Goal: Answer question/provide support: Share knowledge or assist other users

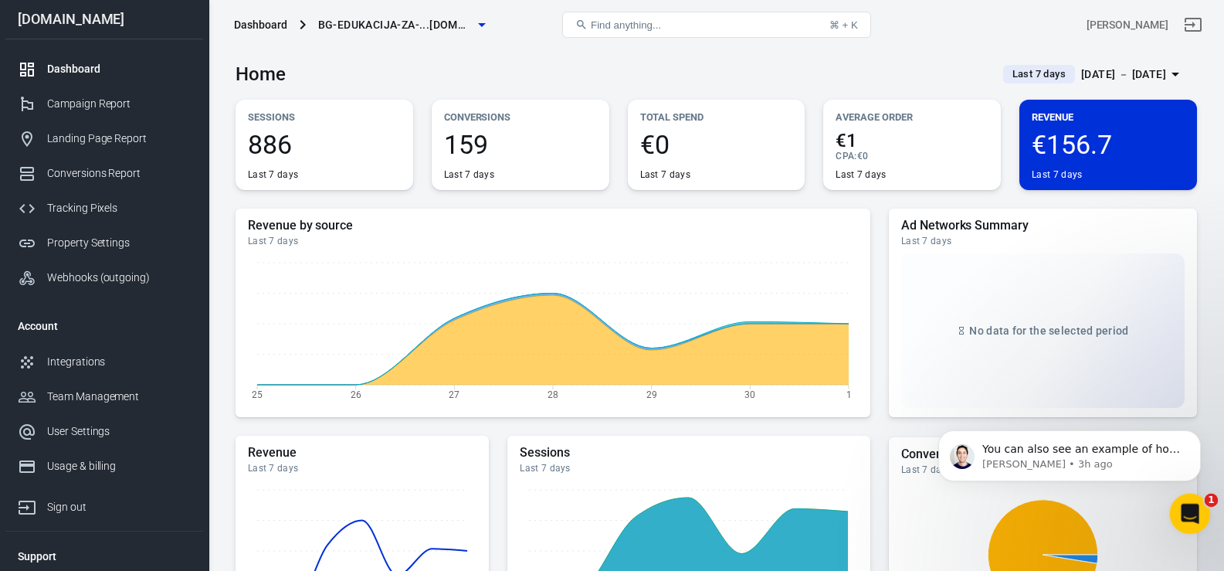
click at [1187, 518] on icon "Open Intercom Messenger" at bounding box center [1187, 511] width 25 height 25
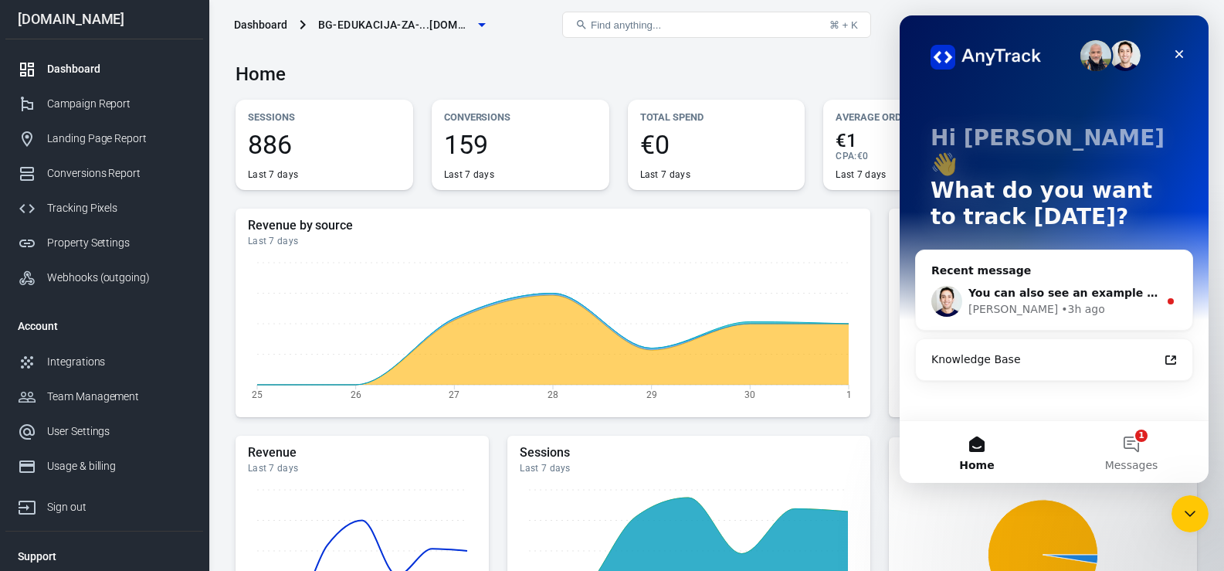
click at [1045, 301] on div "[PERSON_NAME] • 3h ago" at bounding box center [1063, 309] width 190 height 16
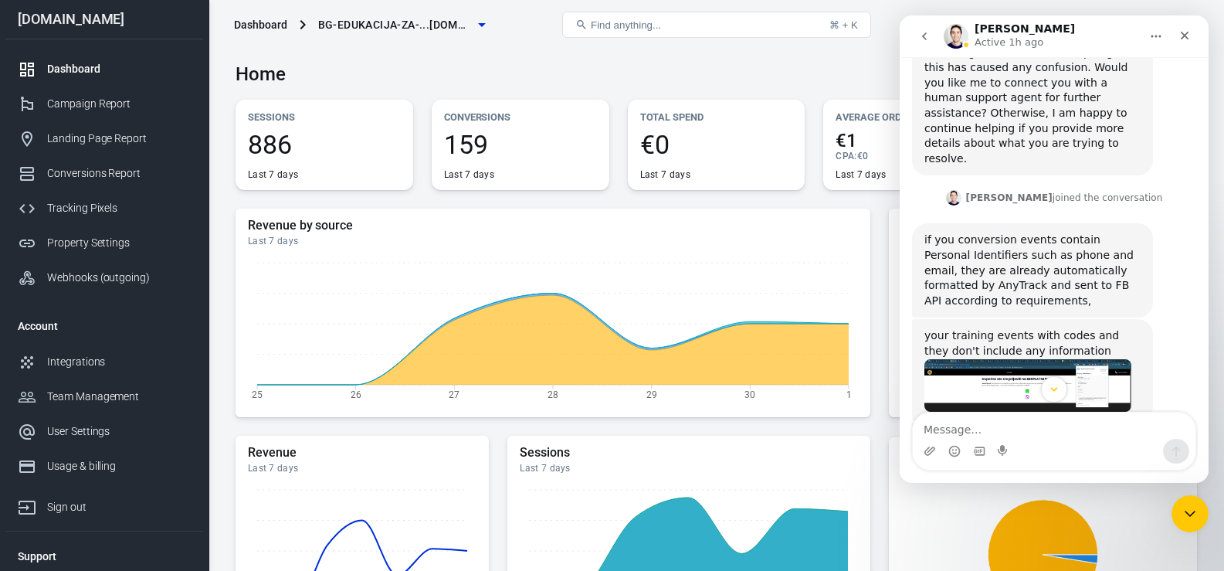
scroll to position [1577, 0]
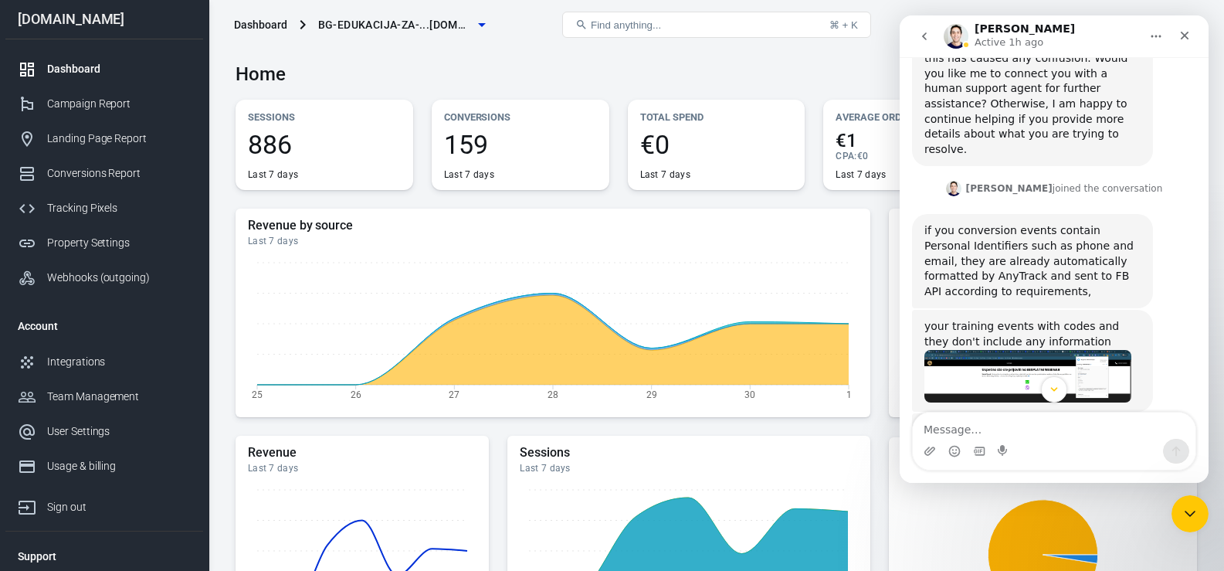
click at [993, 350] on img "Jose says…" at bounding box center [1027, 376] width 207 height 53
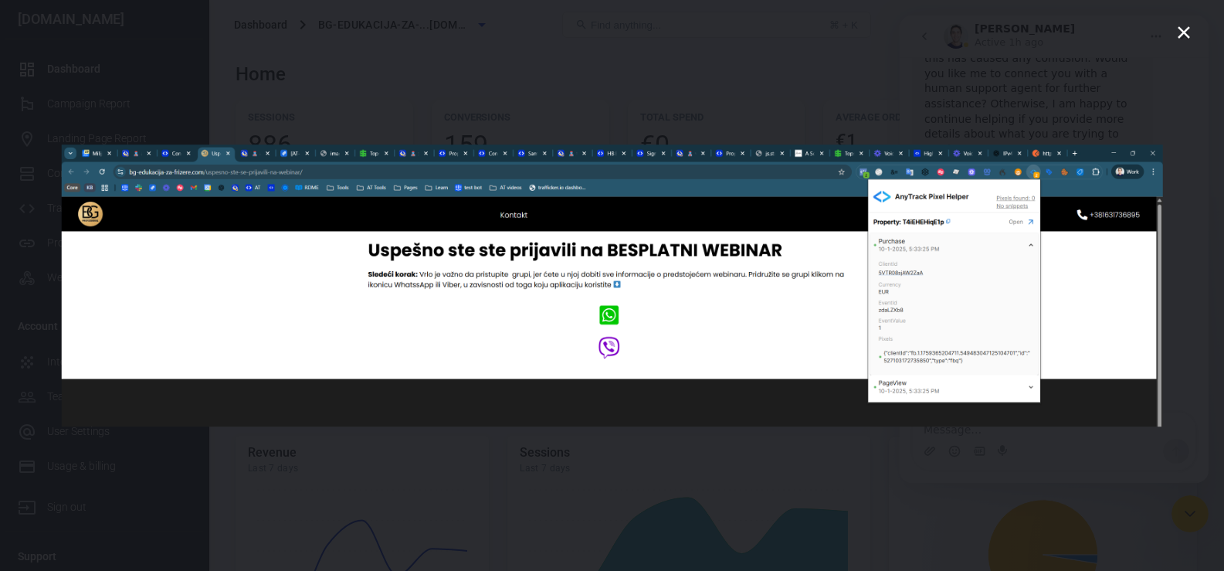
click at [926, 288] on img "Close" at bounding box center [612, 285] width 1102 height 283
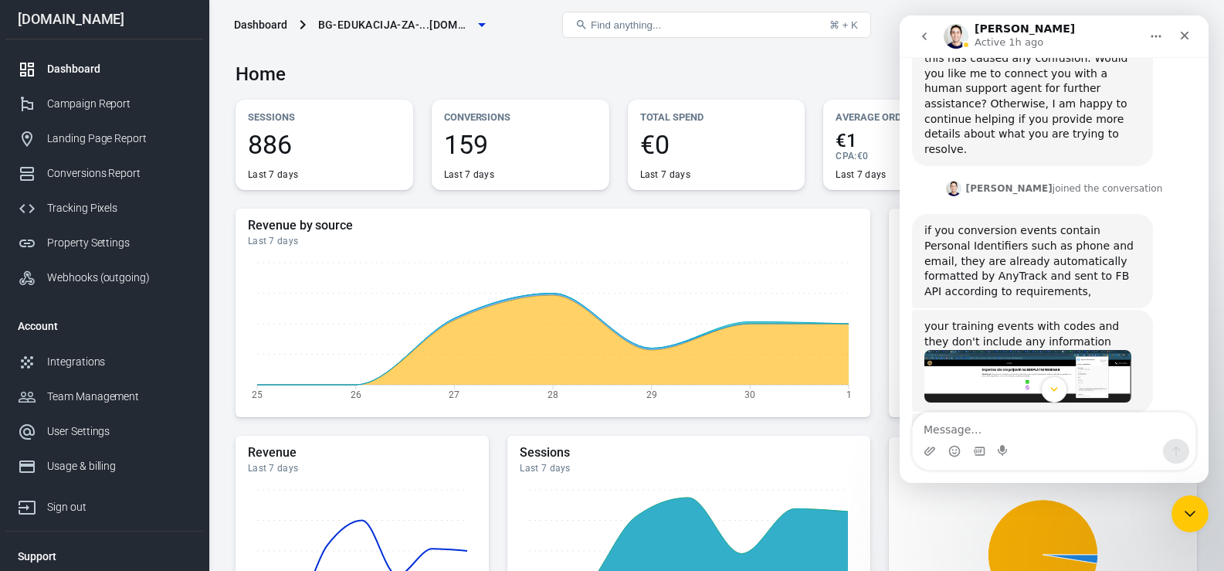
click at [1044, 350] on img "Jose says…" at bounding box center [1027, 376] width 207 height 53
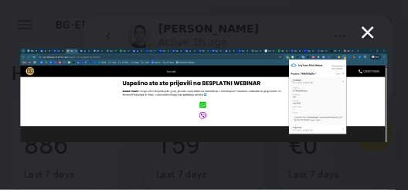
scroll to position [2, 0]
click at [272, 110] on img "Close" at bounding box center [203, 95] width 367 height 94
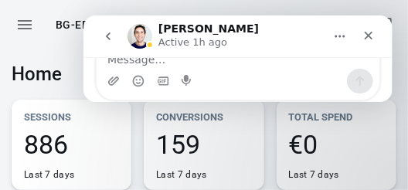
scroll to position [1805, 0]
click at [296, 32] on div "[PERSON_NAME] Active 1h ago" at bounding box center [225, 35] width 196 height 27
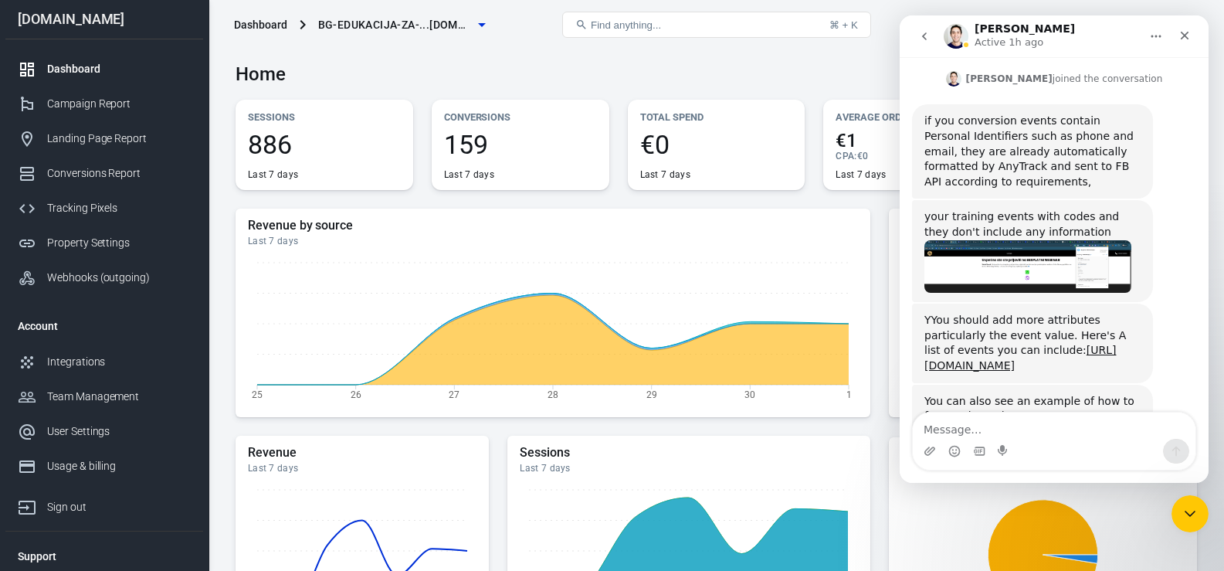
scroll to position [1686, 0]
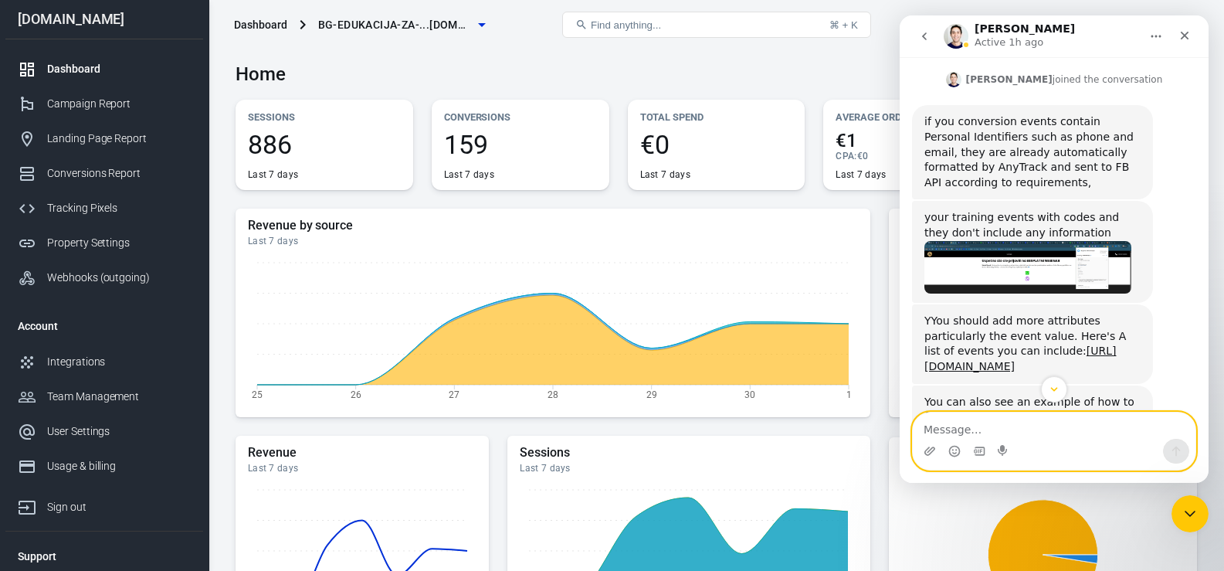
click at [980, 428] on textarea "Message…" at bounding box center [1054, 425] width 283 height 26
type textarea "I don't understand, where to put code?"
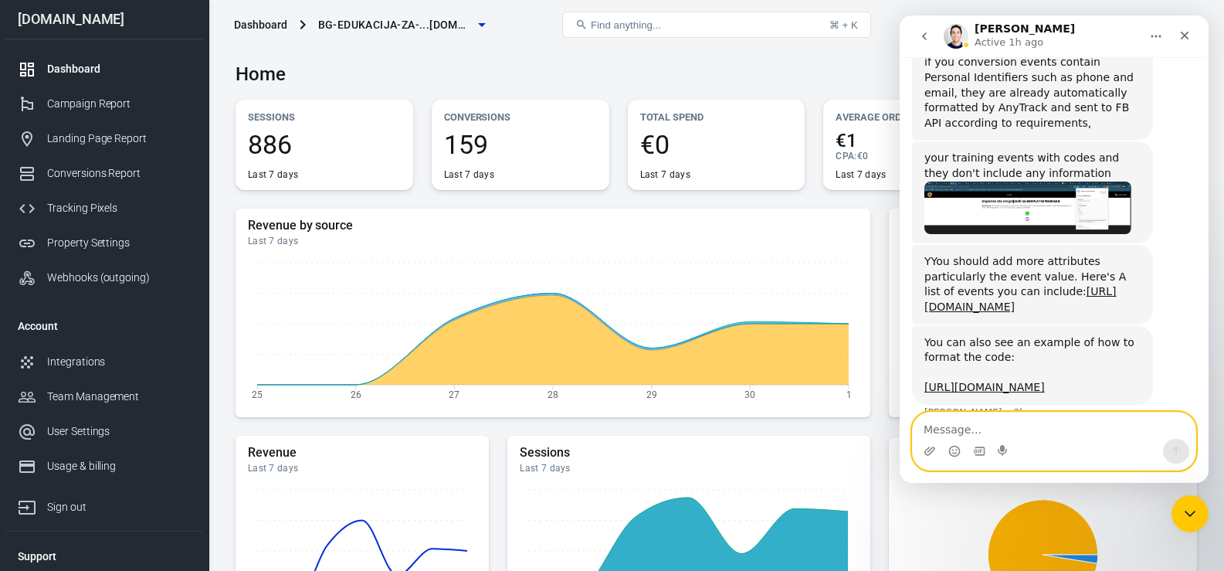
scroll to position [1773, 0]
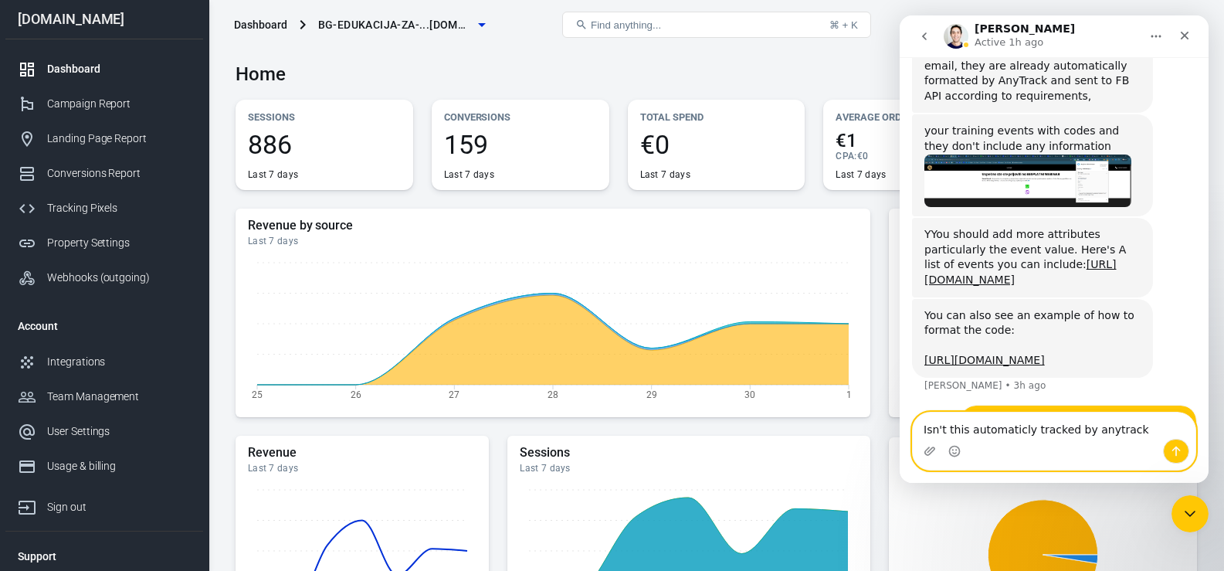
type textarea "Isn't this automaticly tracked by anytrack?"
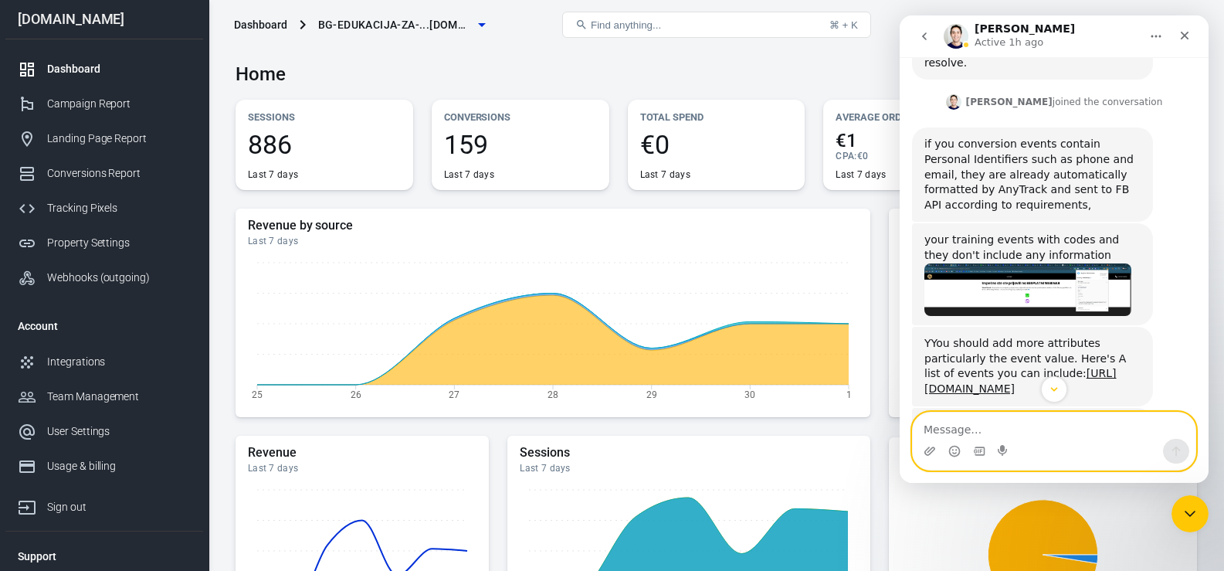
scroll to position [1658, 0]
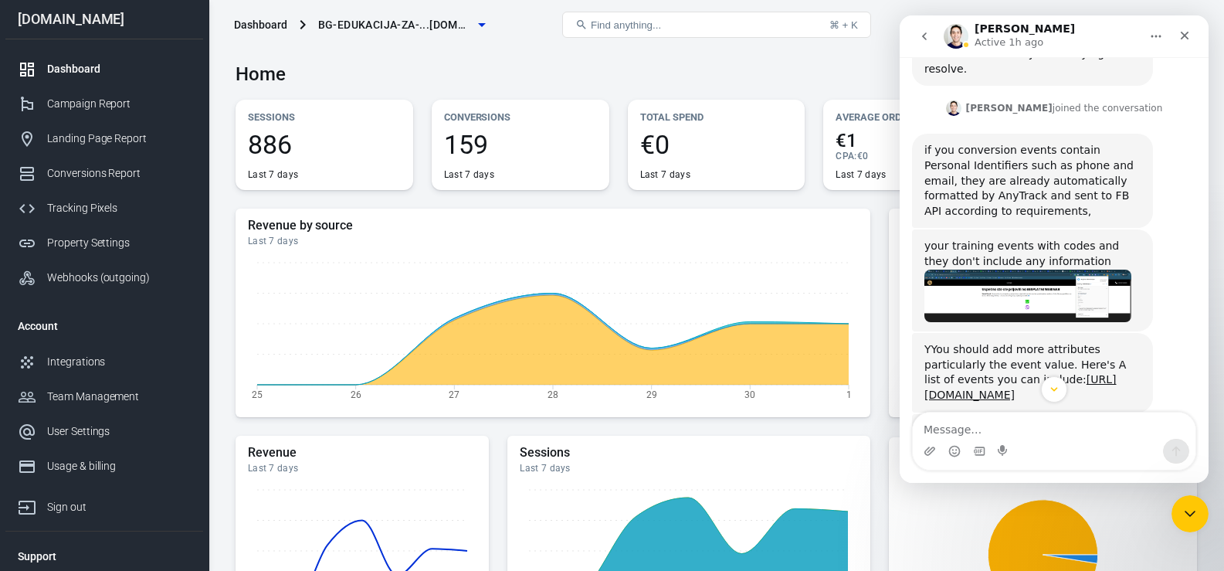
click at [1031, 269] on img "Jose says…" at bounding box center [1027, 295] width 207 height 53
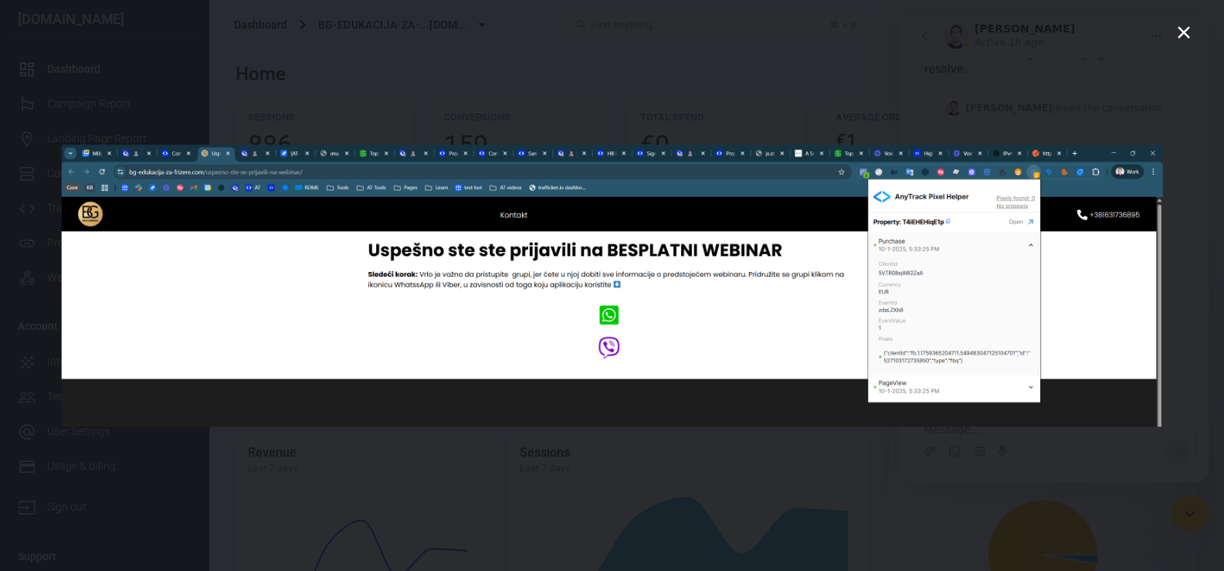
scroll to position [0, 0]
click at [1122, 290] on img "Close" at bounding box center [612, 285] width 1102 height 283
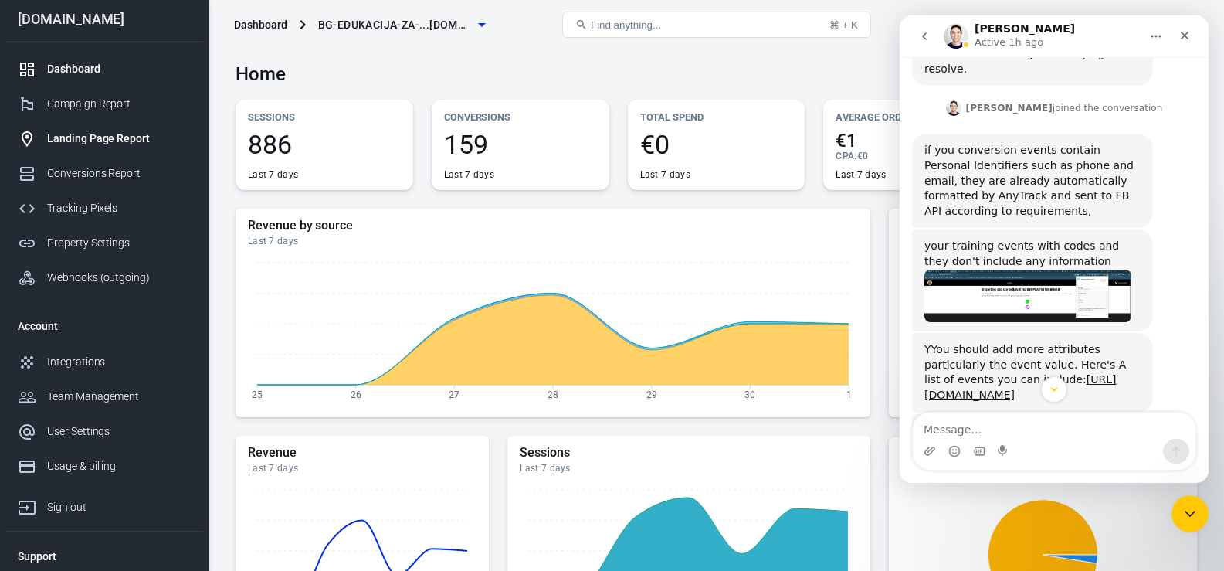
click at [93, 138] on div "Landing Page Report" at bounding box center [119, 138] width 144 height 16
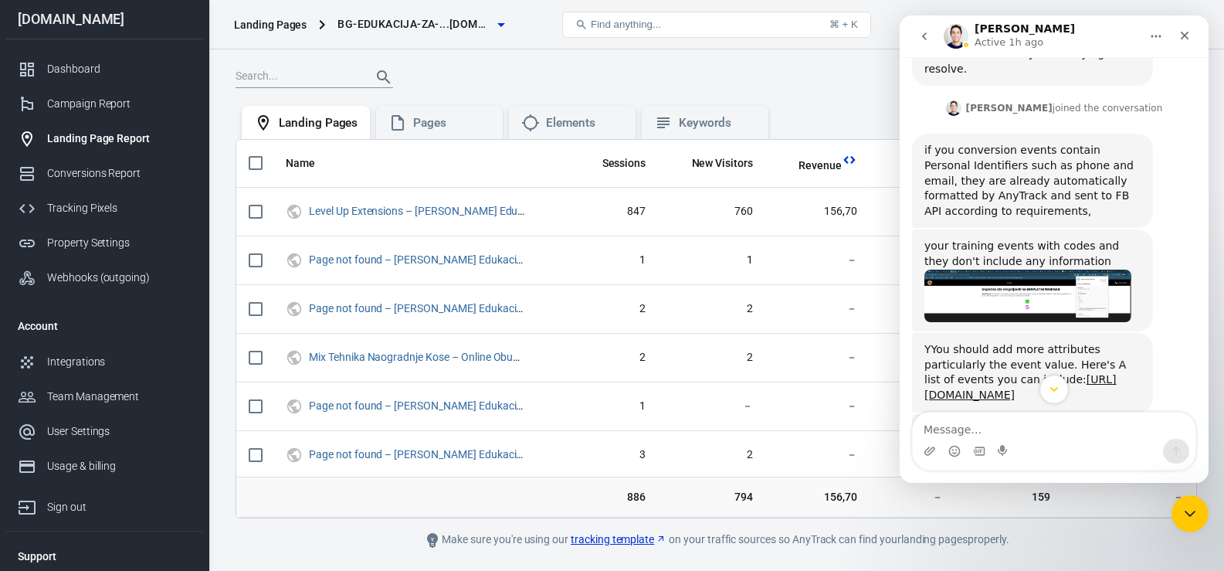
click at [1062, 392] on button "Scroll to bottom" at bounding box center [1053, 388] width 29 height 29
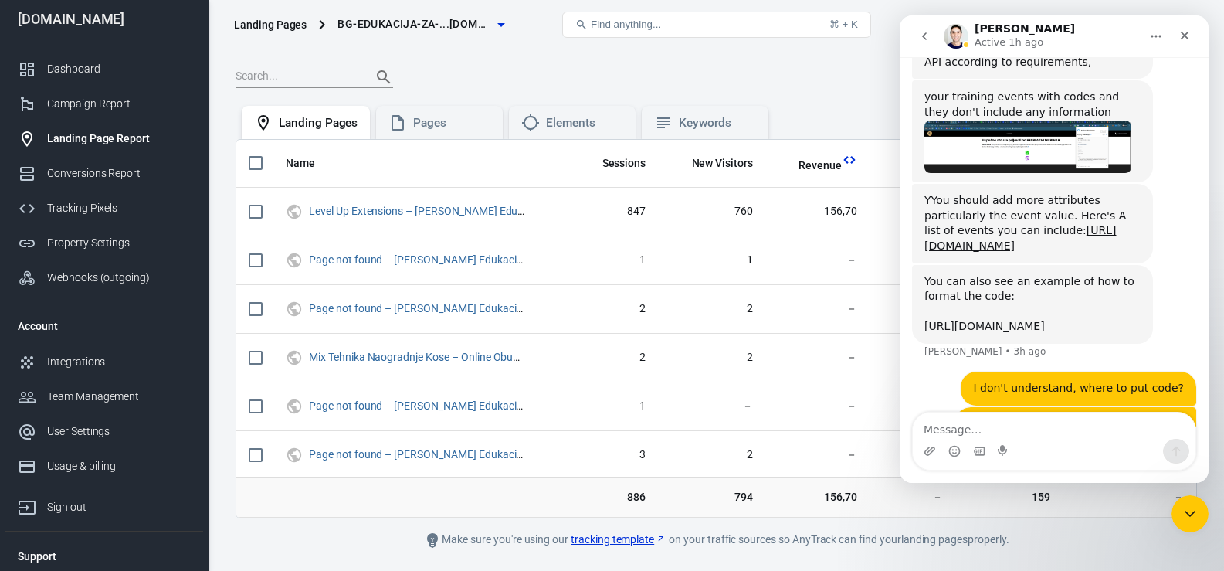
scroll to position [1807, 0]
click at [1112, 4] on div "Landing Pages bg-edukacija-za-...[DOMAIN_NAME] Find anything... ⌘ + K [PERSON_N…" at bounding box center [716, 24] width 1014 height 49
click at [925, 39] on icon "go back" at bounding box center [924, 36] width 5 height 8
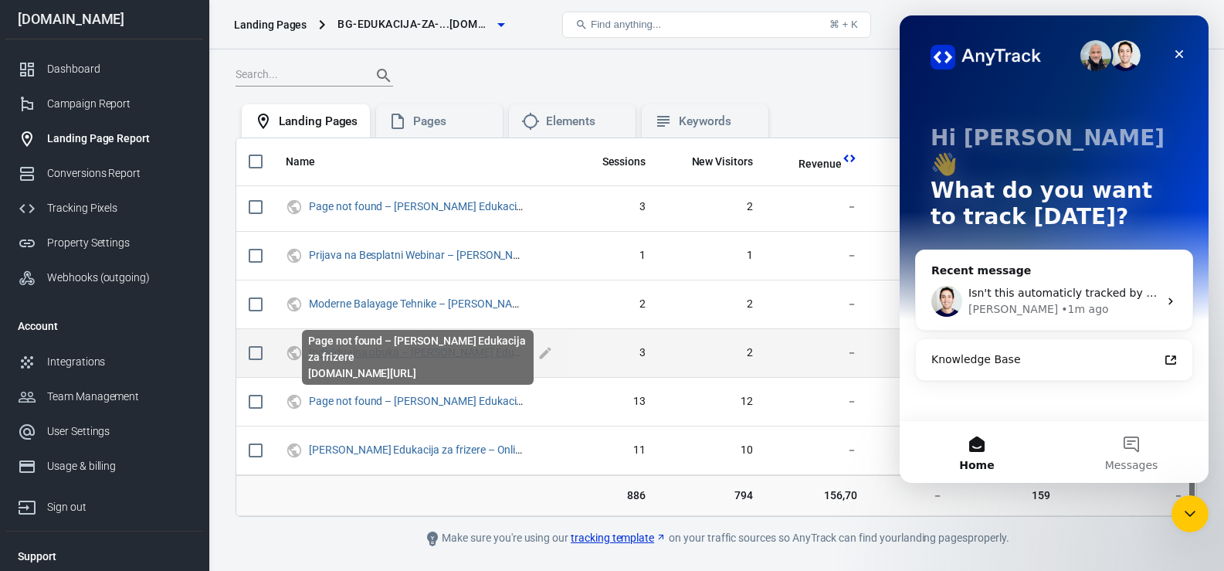
scroll to position [0, 0]
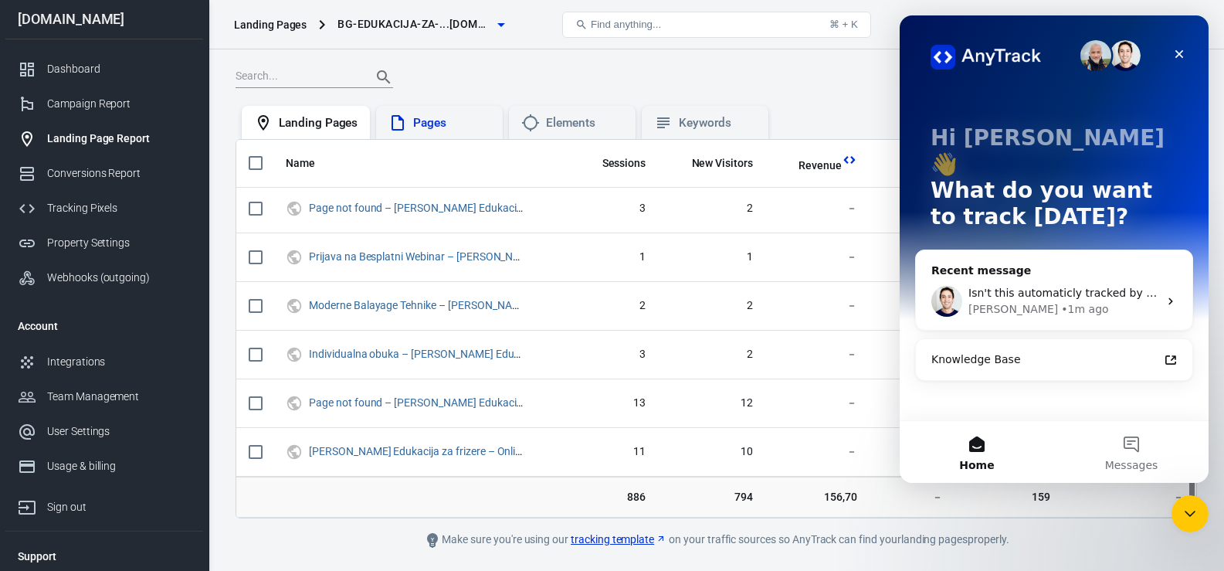
click at [462, 122] on div "Pages" at bounding box center [451, 123] width 77 height 16
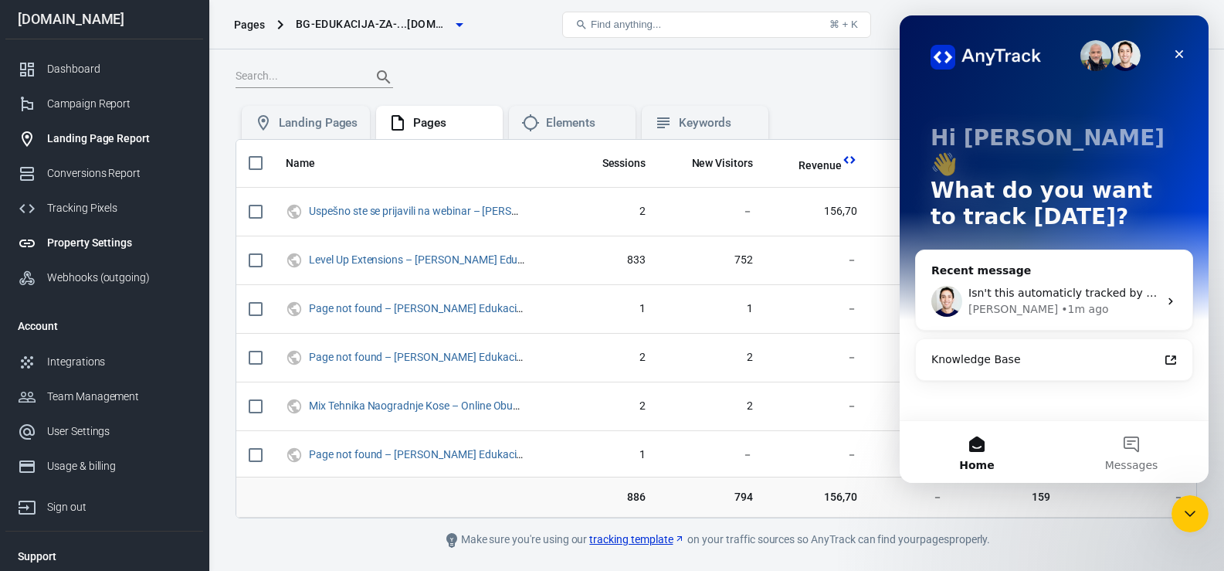
click at [103, 242] on div "Property Settings" at bounding box center [119, 243] width 144 height 16
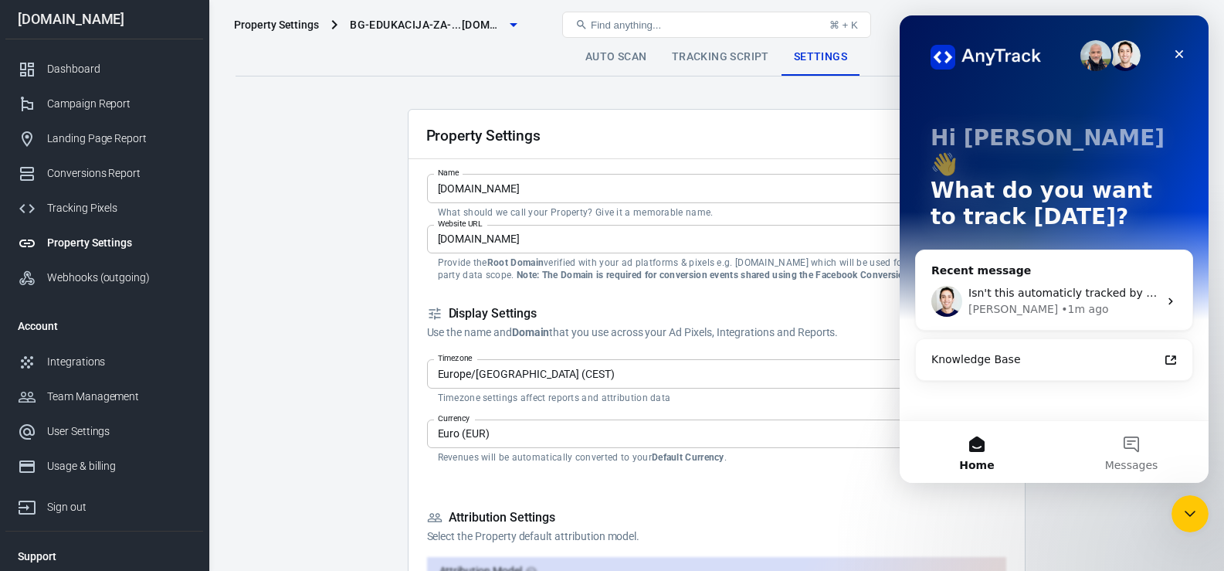
click at [621, 61] on link "Auto Scan" at bounding box center [616, 57] width 86 height 37
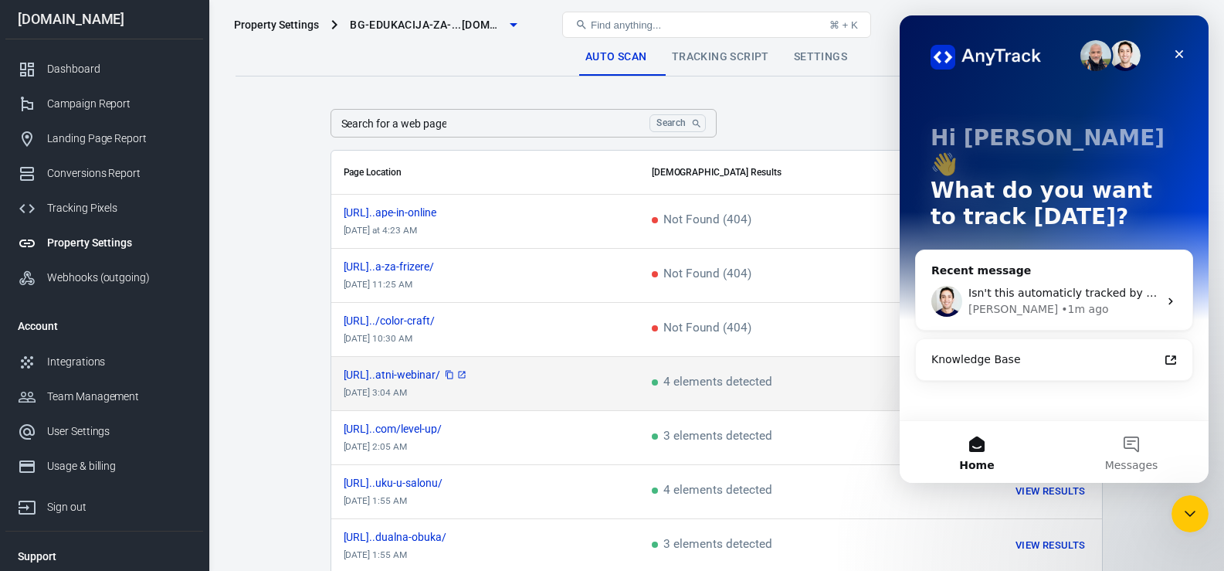
click at [443, 374] on span "[URL]..atni-webinar/" at bounding box center [406, 374] width 124 height 11
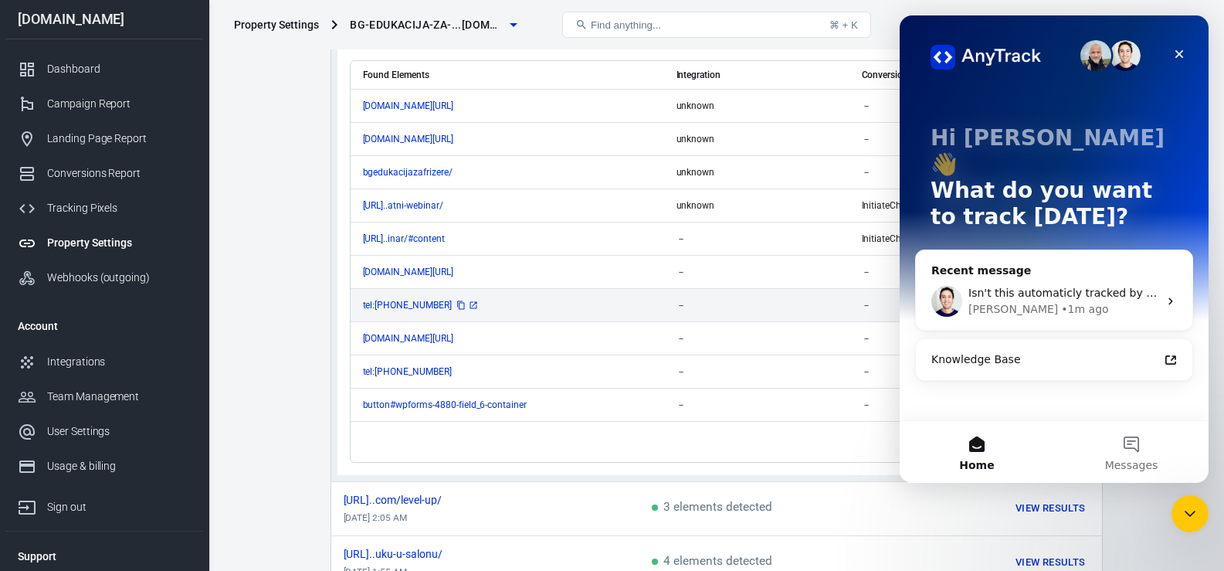
scroll to position [399, 0]
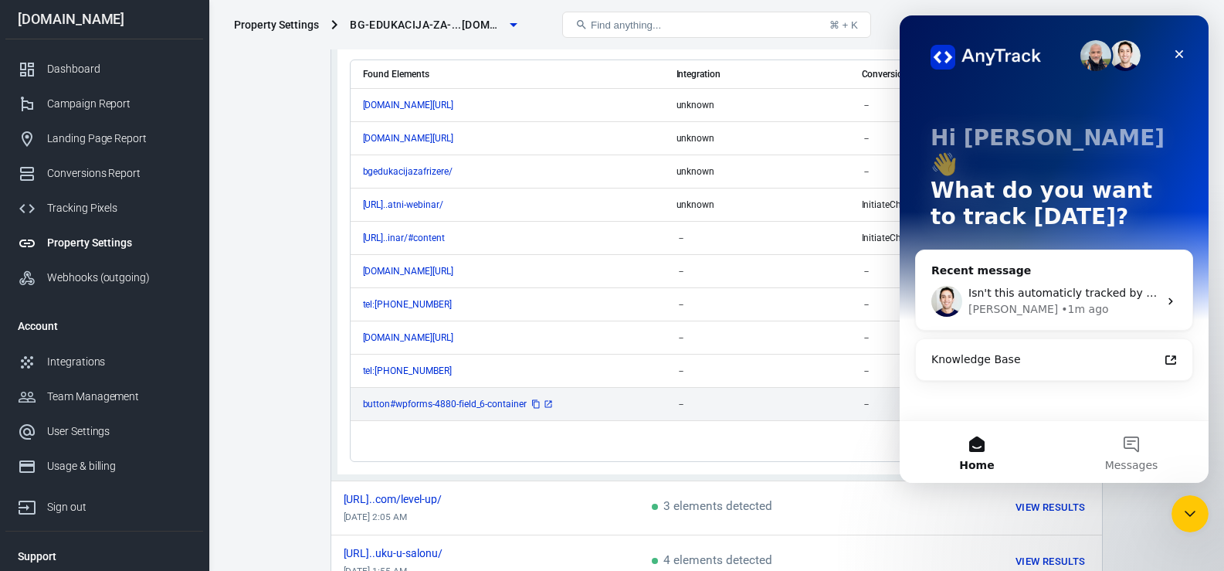
click at [437, 399] on span "button#wpforms-4880-field_6-container" at bounding box center [459, 403] width 192 height 9
click at [255, 377] on main "Auto Scan Tracking Script Settings Search for a web page Search Search for a we…" at bounding box center [715, 218] width 961 height 1159
click at [503, 401] on span "button#wpforms-4880-field_6-container" at bounding box center [459, 403] width 192 height 9
click at [293, 423] on main "Auto Scan Tracking Script Settings Search for a web page Search Search for a we…" at bounding box center [715, 218] width 961 height 1159
click at [548, 401] on icon "scrollable content" at bounding box center [548, 403] width 9 height 9
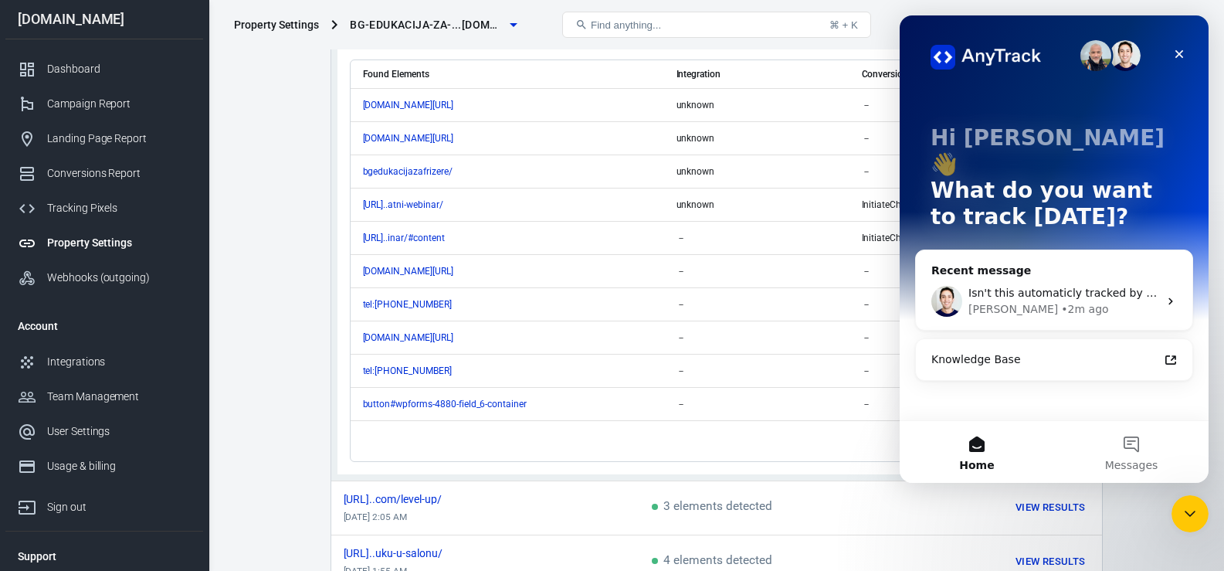
click at [1047, 301] on div "[PERSON_NAME] • 2m ago" at bounding box center [1063, 309] width 190 height 16
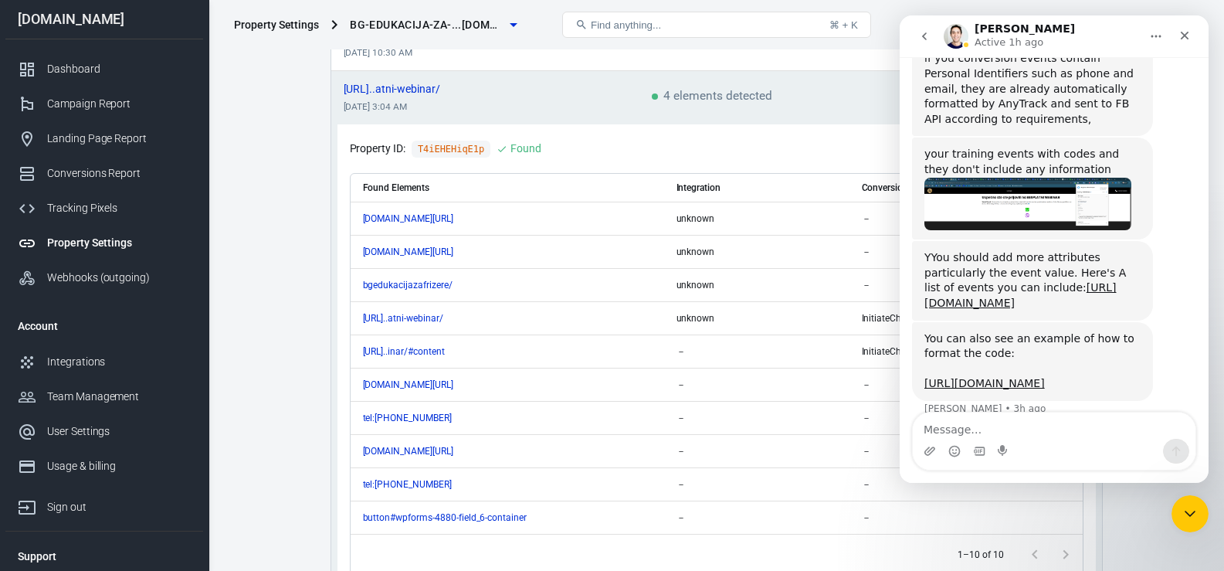
scroll to position [1807, 0]
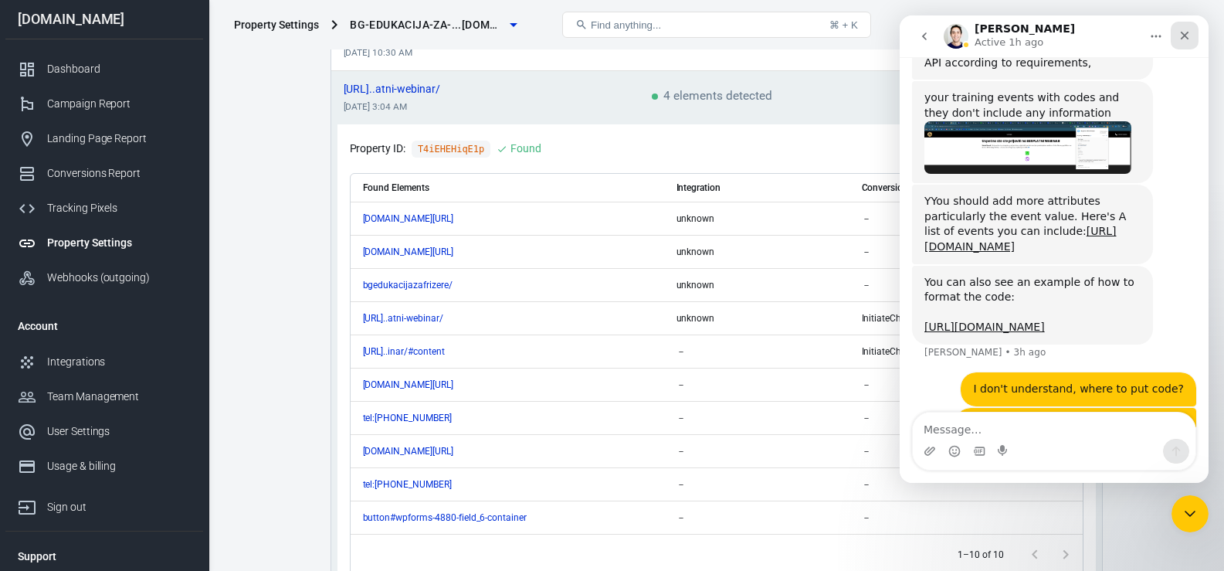
click at [1188, 41] on icon "Close" at bounding box center [1184, 35] width 12 height 12
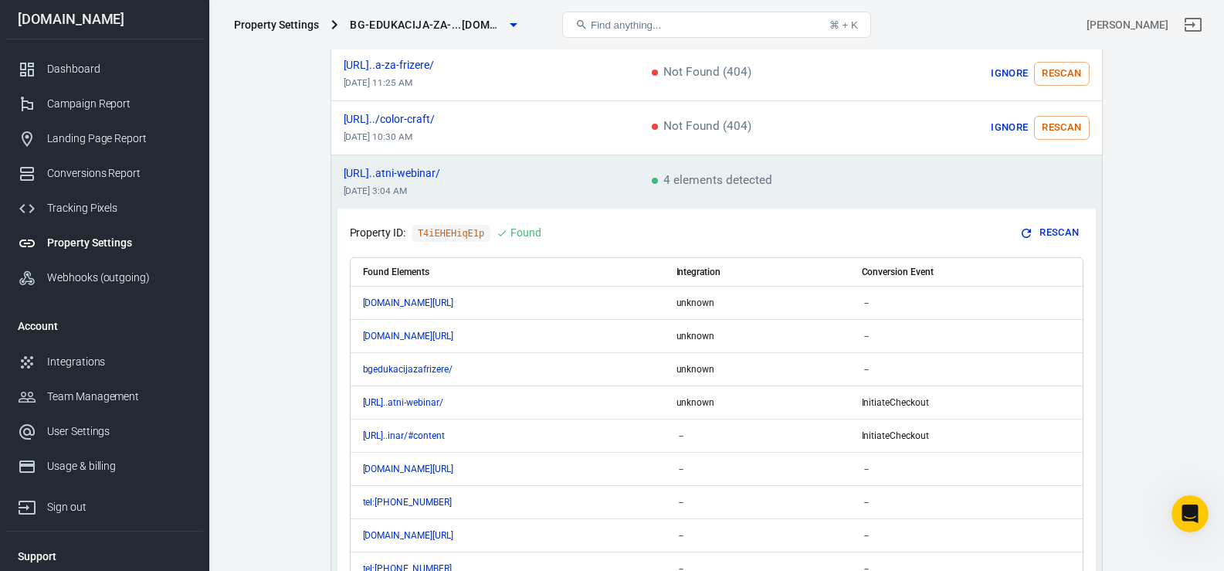
scroll to position [163, 0]
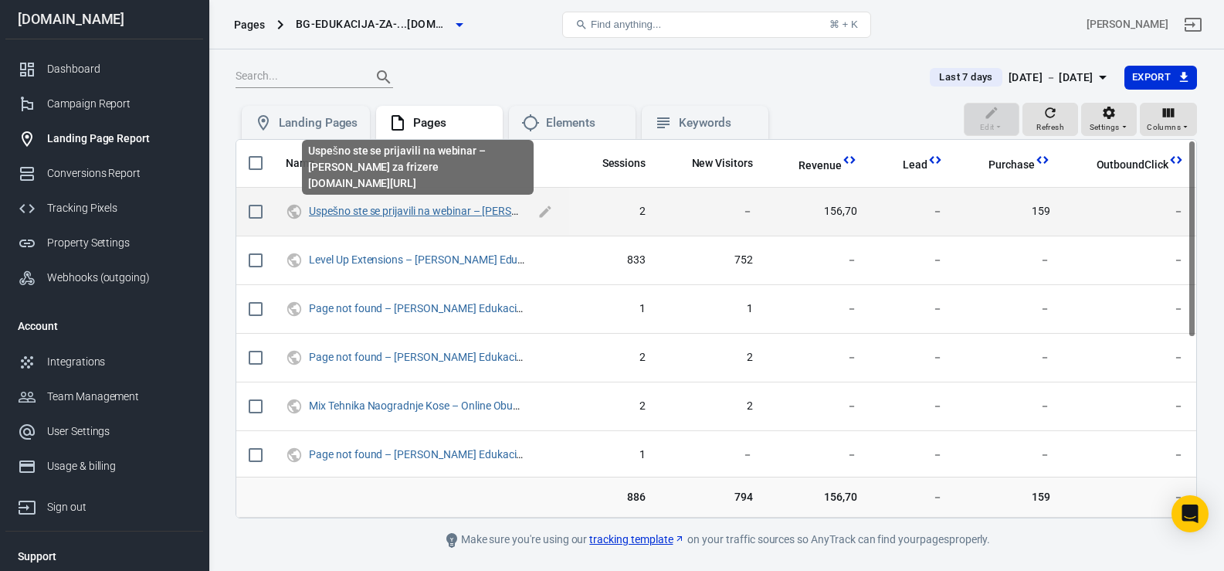
click at [442, 208] on link "Uspešno ste se prijavili na webinar – [PERSON_NAME] za frizere" at bounding box center [460, 211] width 302 height 12
